Goal: Task Accomplishment & Management: Manage account settings

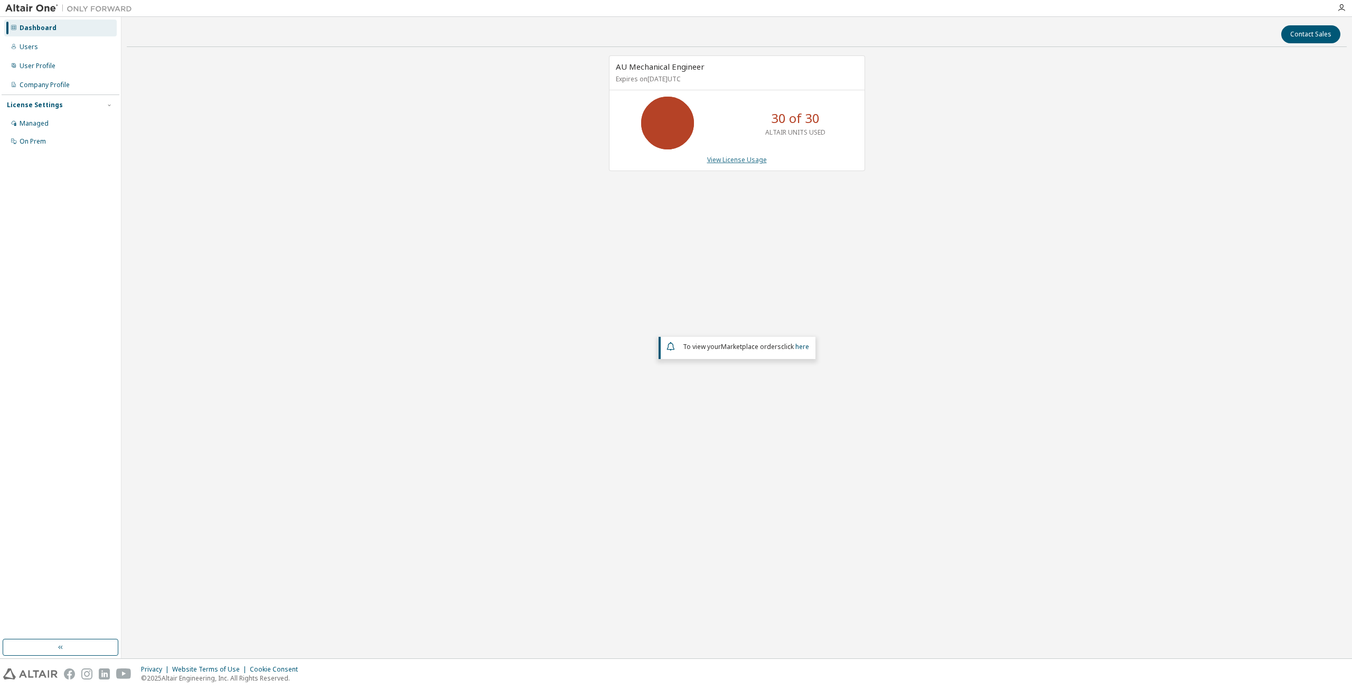
click at [714, 160] on link "View License Usage" at bounding box center [737, 159] width 60 height 9
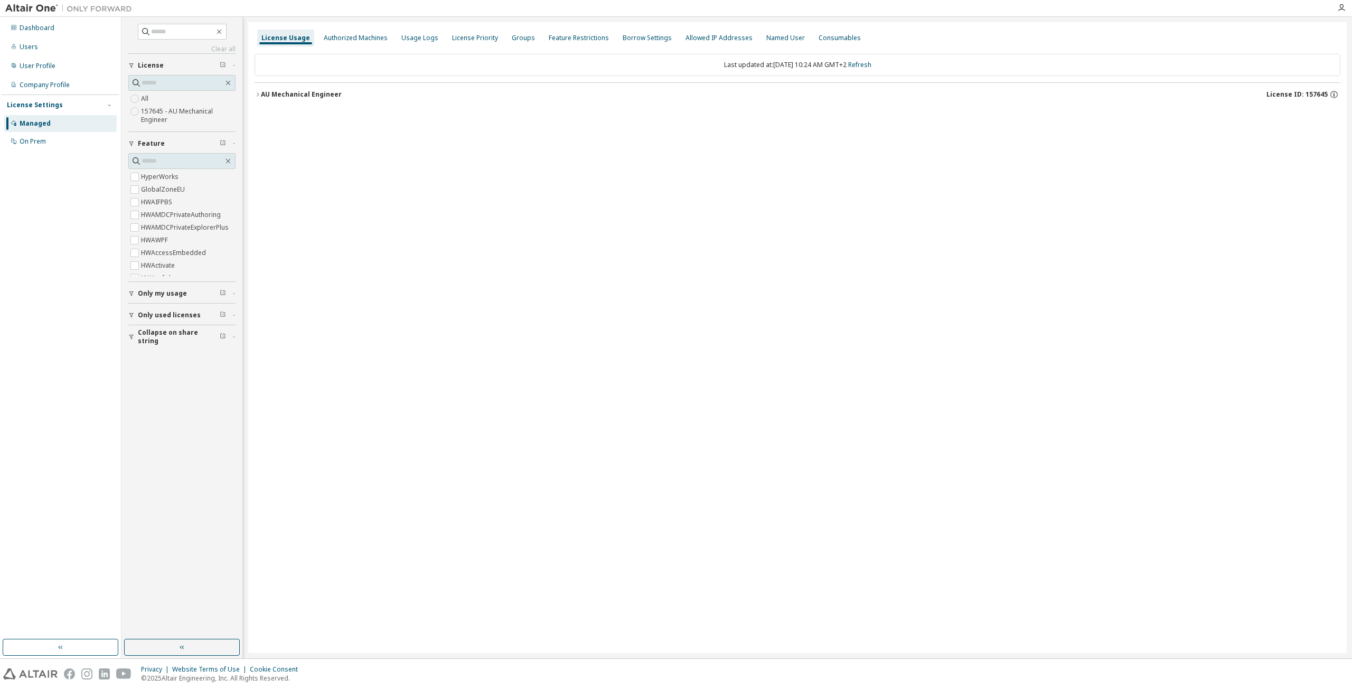
click at [258, 95] on icon "button" at bounding box center [258, 94] width 6 height 6
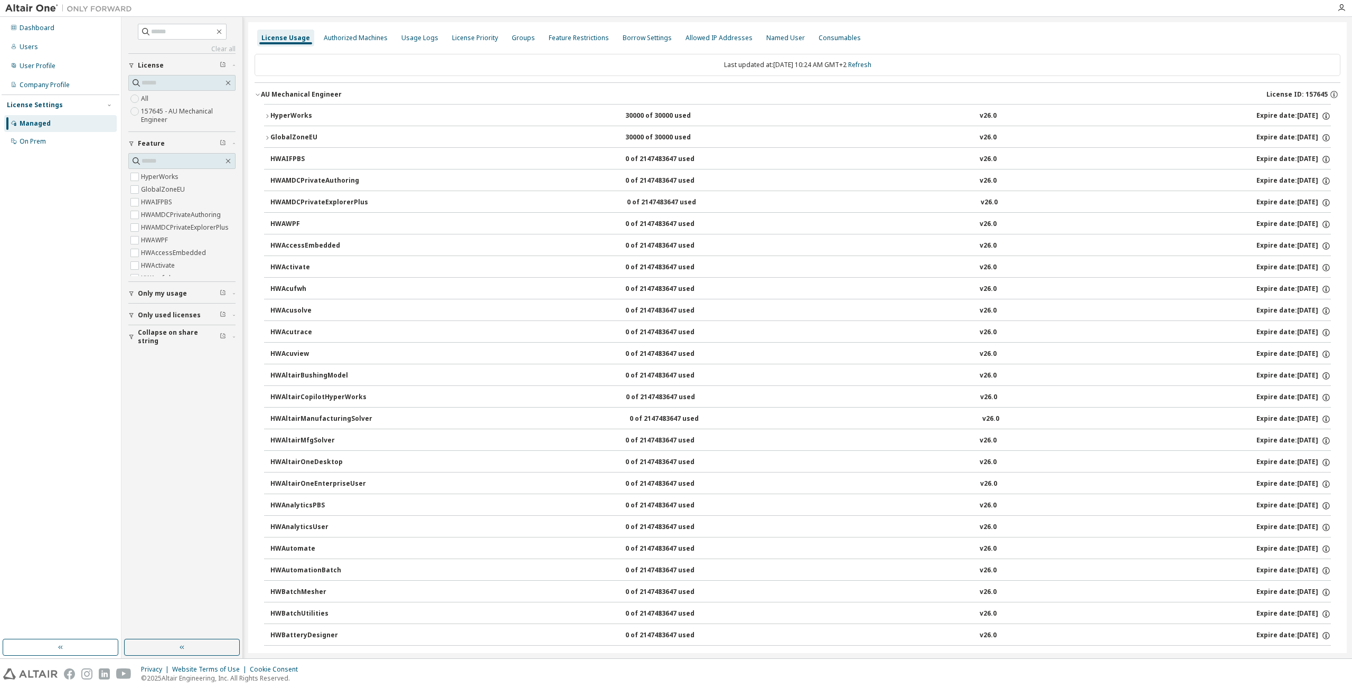
click at [325, 117] on div "HyperWorks" at bounding box center [317, 116] width 95 height 10
